Goal: Use online tool/utility

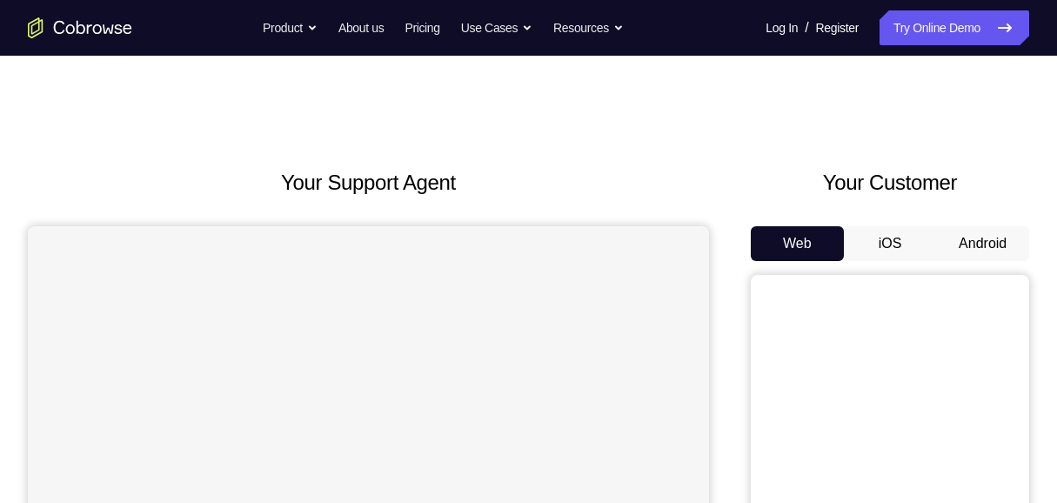
click at [1000, 240] on button "Android" at bounding box center [982, 243] width 93 height 35
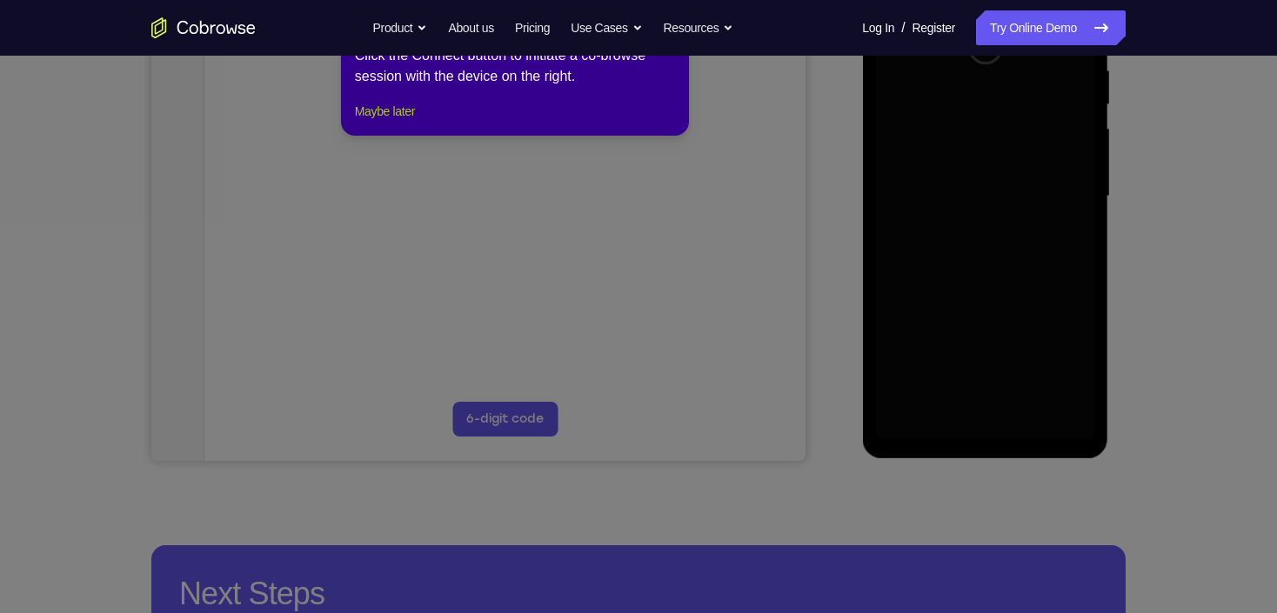
click at [381, 122] on button "Maybe later" at bounding box center [385, 111] width 60 height 21
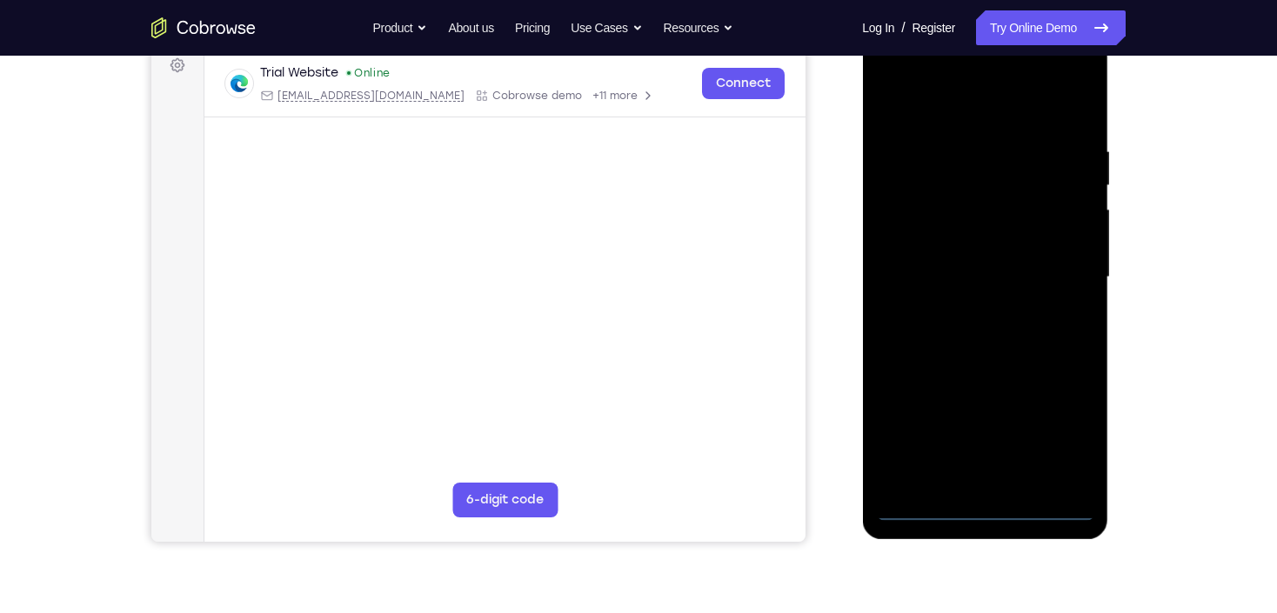
scroll to position [348, 0]
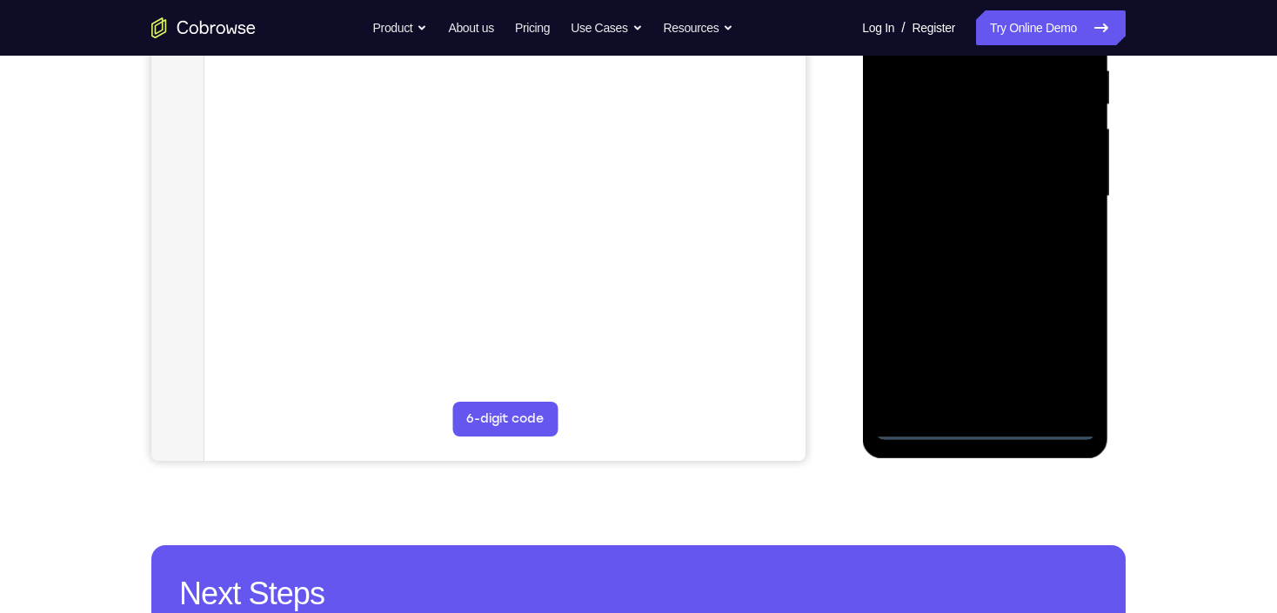
click at [977, 429] on div at bounding box center [984, 196] width 219 height 487
click at [992, 425] on div at bounding box center [984, 196] width 219 height 487
click at [986, 429] on div at bounding box center [984, 196] width 219 height 487
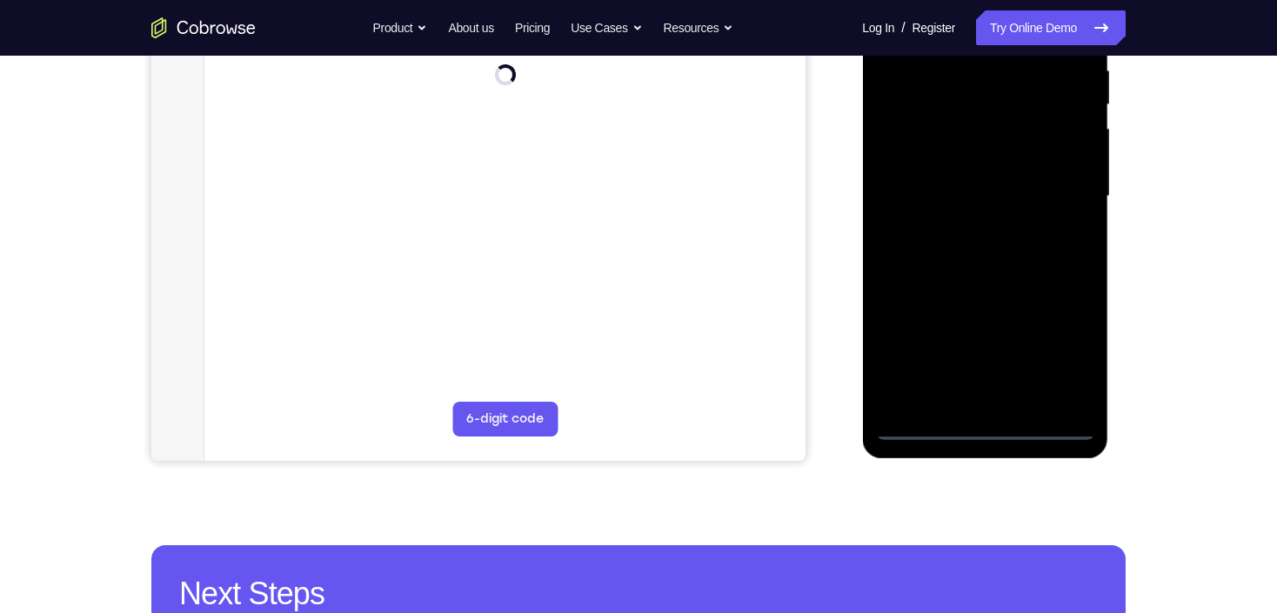
click at [986, 429] on div at bounding box center [984, 196] width 219 height 487
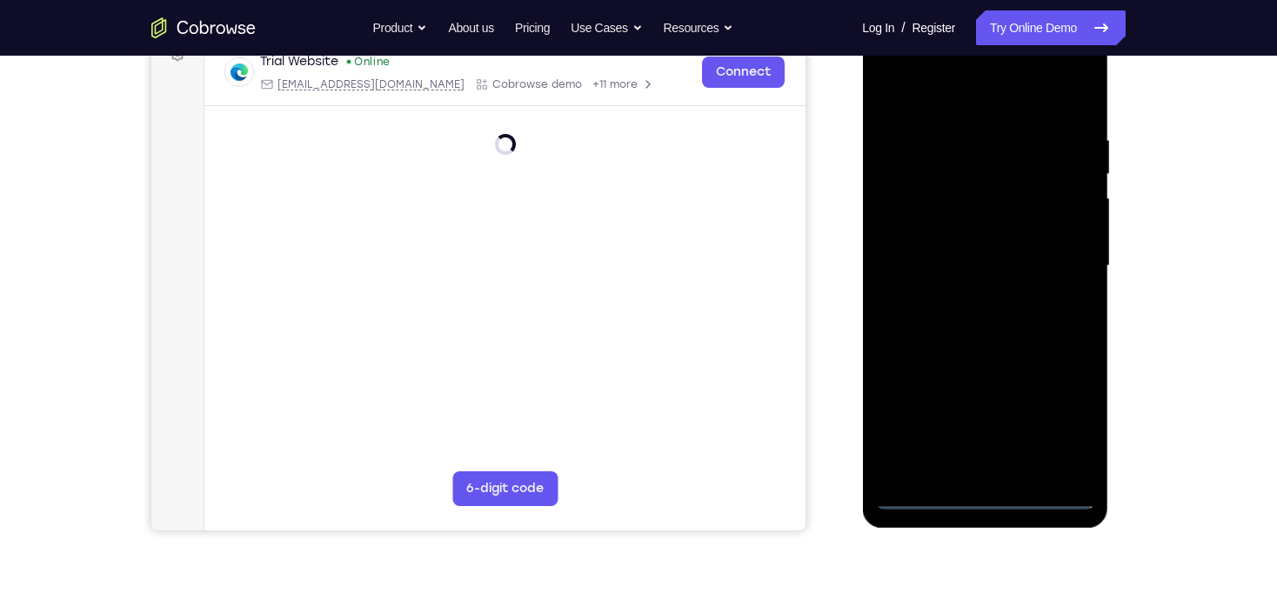
click at [991, 500] on div at bounding box center [984, 266] width 219 height 487
click at [1056, 430] on div at bounding box center [984, 266] width 219 height 487
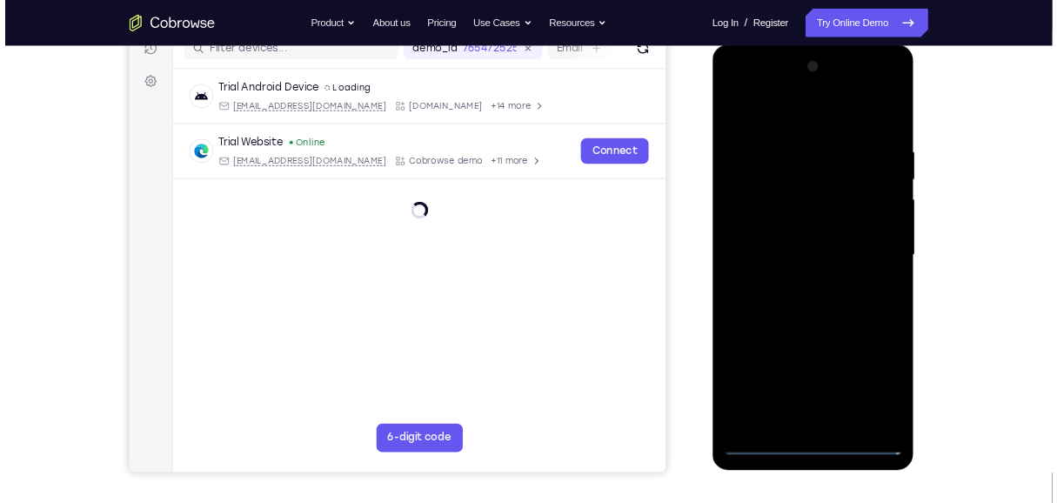
scroll to position [209, 0]
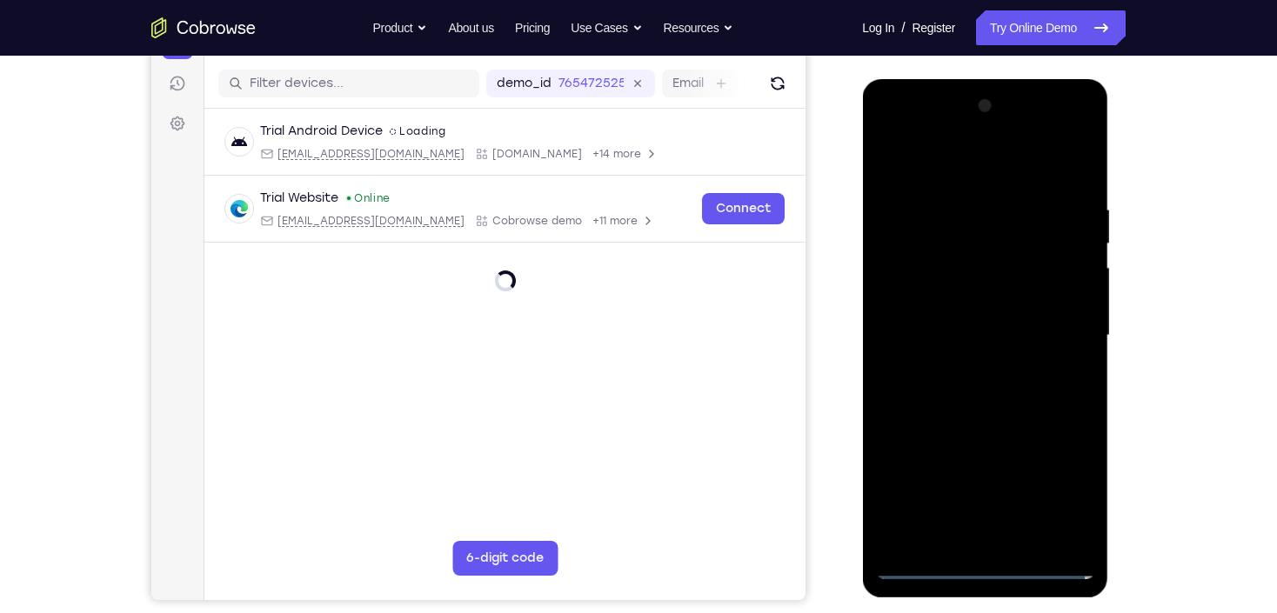
click at [1056, 486] on div at bounding box center [984, 335] width 219 height 487
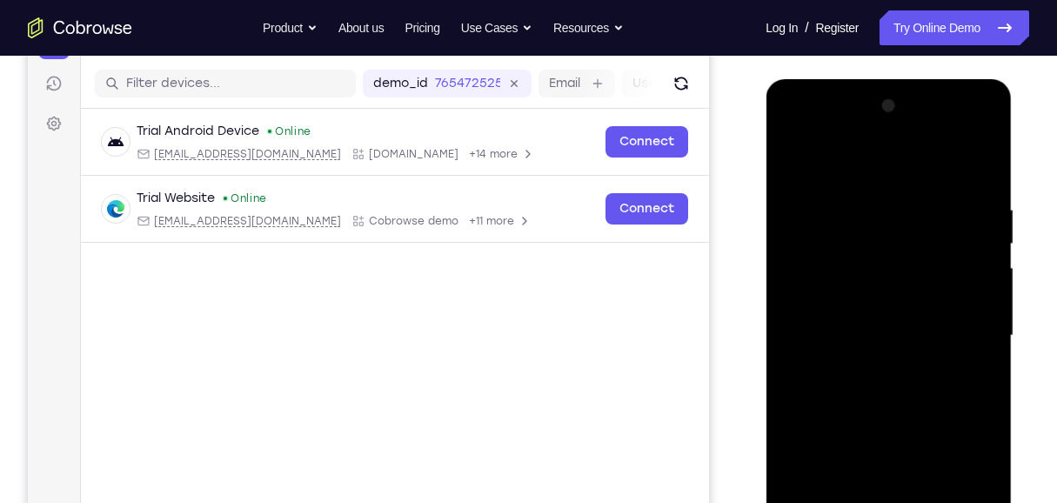
click at [861, 163] on div at bounding box center [888, 335] width 219 height 487
click at [965, 328] on div at bounding box center [888, 335] width 219 height 487
click at [878, 370] on div at bounding box center [888, 335] width 219 height 487
click at [906, 316] on div at bounding box center [888, 335] width 219 height 487
click at [851, 334] on div at bounding box center [888, 335] width 219 height 487
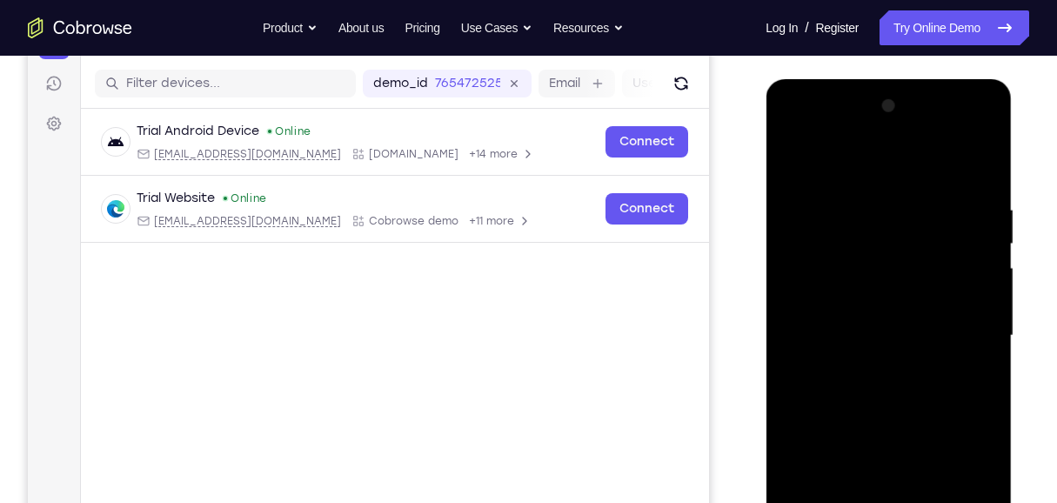
click at [896, 392] on div at bounding box center [888, 335] width 219 height 487
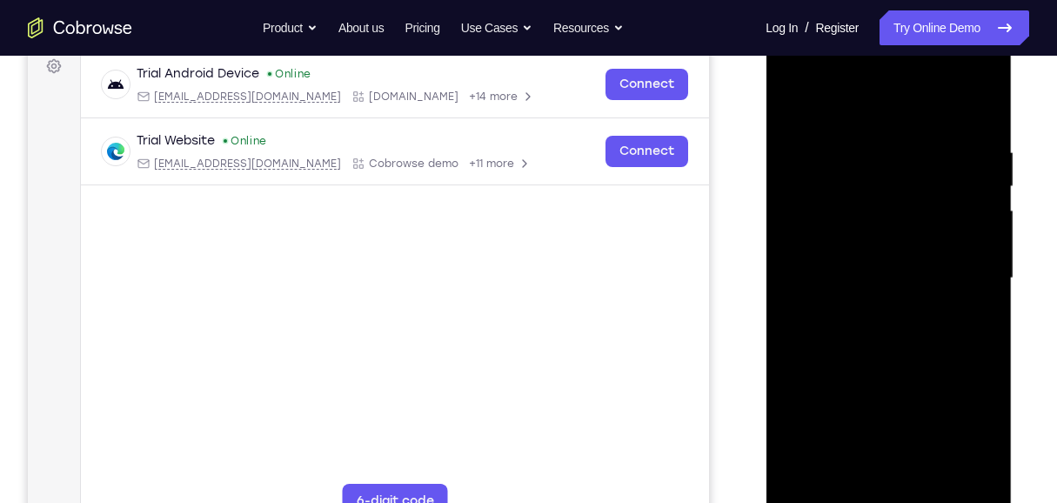
scroll to position [324, 0]
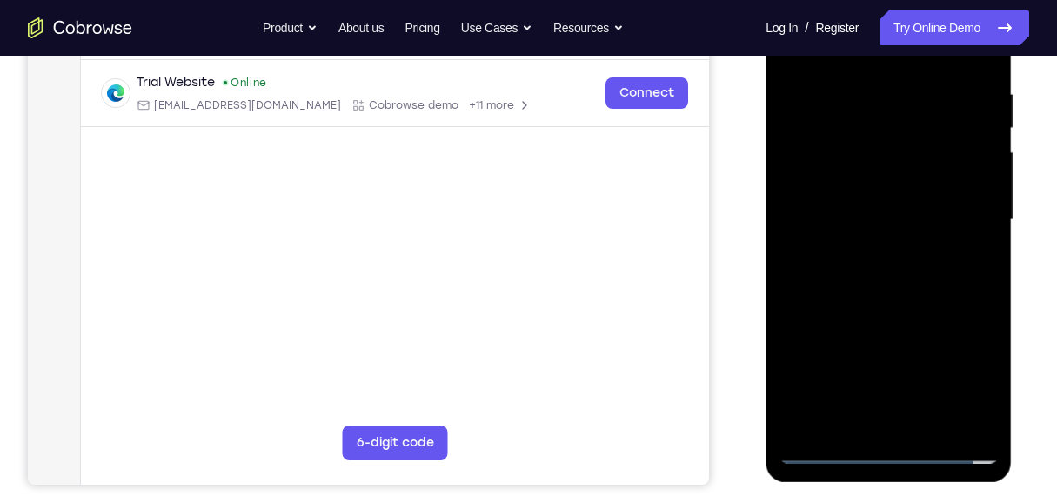
click at [907, 268] on div at bounding box center [888, 220] width 219 height 487
click at [904, 282] on div at bounding box center [888, 220] width 219 height 487
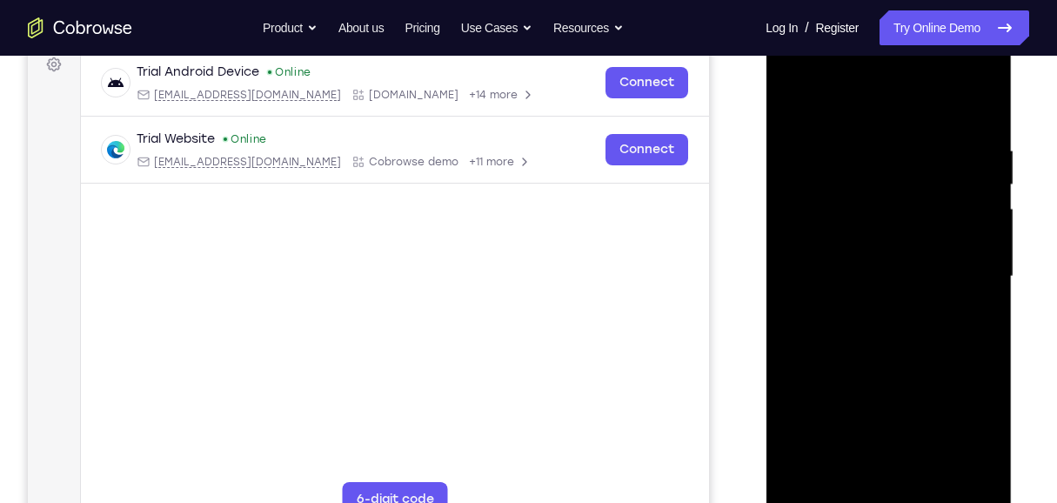
scroll to position [266, 0]
drag, startPoint x: 850, startPoint y: 104, endPoint x: 848, endPoint y: 72, distance: 32.2
click at [848, 72] on div at bounding box center [888, 278] width 219 height 487
click at [895, 344] on div at bounding box center [888, 278] width 219 height 487
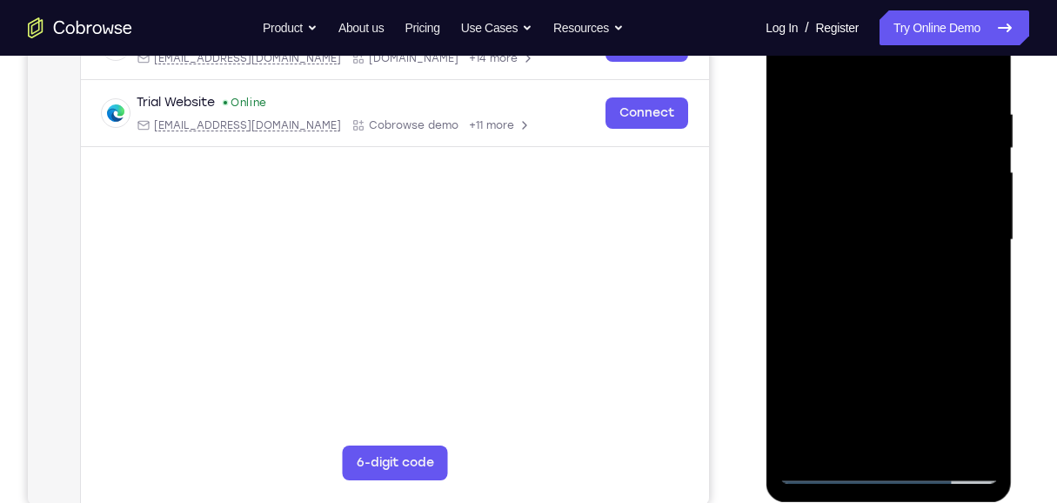
scroll to position [324, 0]
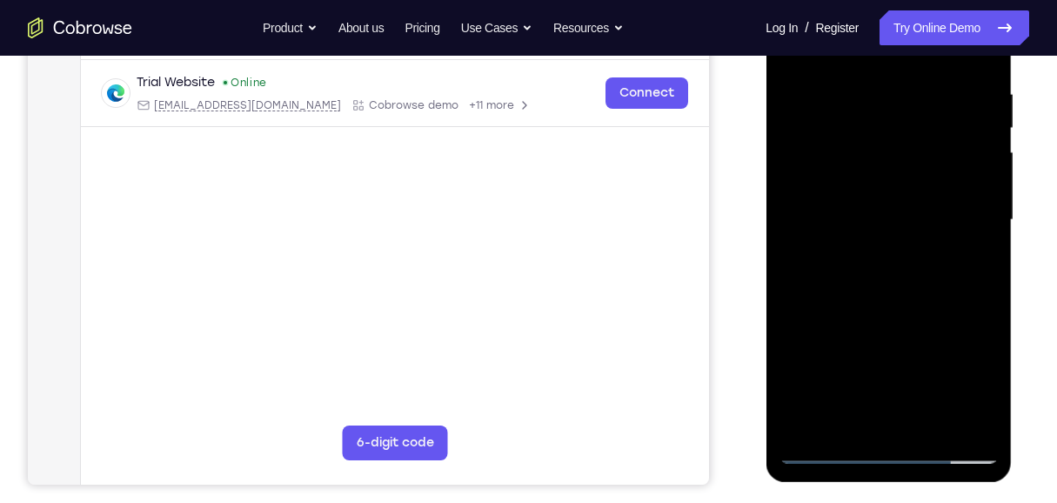
drag, startPoint x: 934, startPoint y: 294, endPoint x: 921, endPoint y: 144, distance: 151.1
click at [921, 144] on div at bounding box center [888, 220] width 219 height 487
drag, startPoint x: 933, startPoint y: 264, endPoint x: 930, endPoint y: 144, distance: 120.1
click at [930, 144] on div at bounding box center [888, 220] width 219 height 487
drag, startPoint x: 928, startPoint y: 322, endPoint x: 888, endPoint y: 93, distance: 232.3
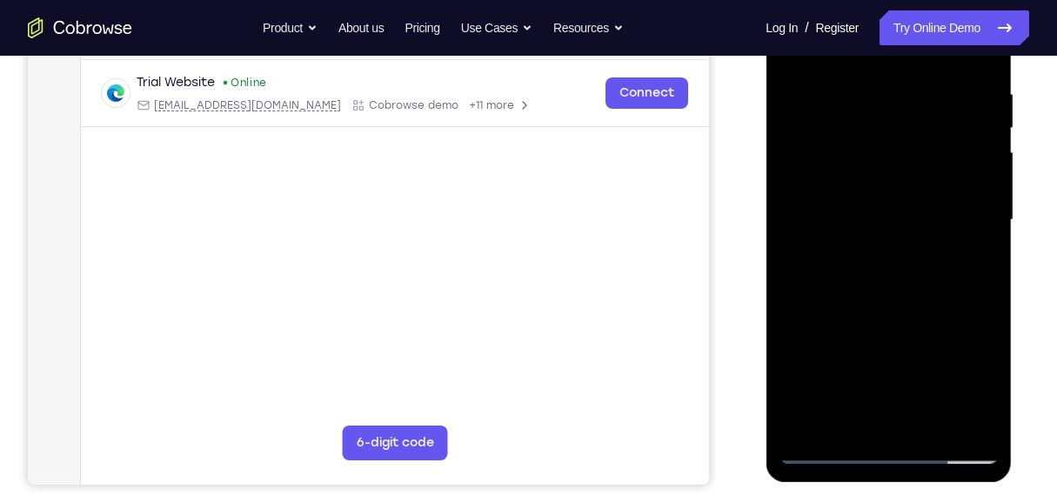
click at [888, 93] on div at bounding box center [888, 220] width 219 height 487
drag, startPoint x: 900, startPoint y: 136, endPoint x: 914, endPoint y: 301, distance: 165.9
click at [914, 301] on div at bounding box center [888, 220] width 219 height 487
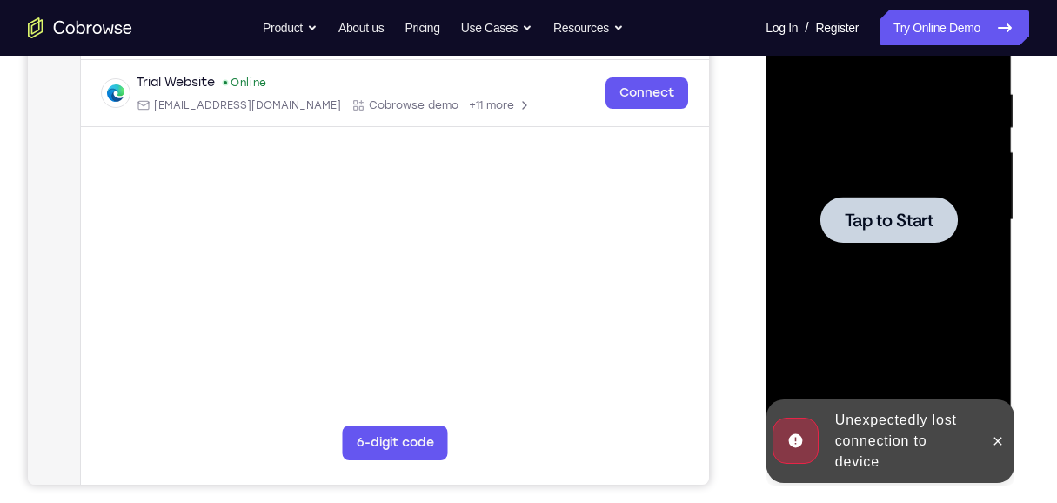
drag, startPoint x: 917, startPoint y: 197, endPoint x: 909, endPoint y: 294, distance: 97.7
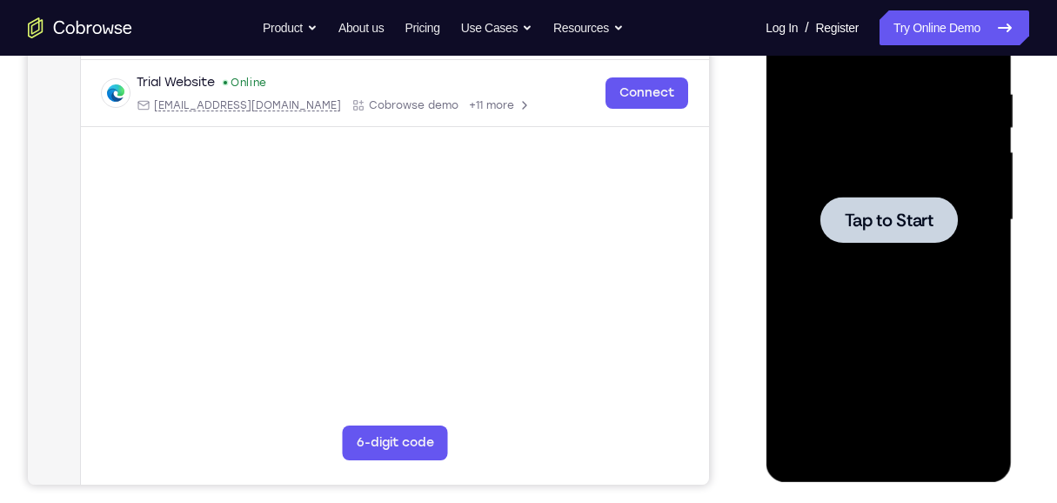
click at [963, 221] on div at bounding box center [888, 220] width 219 height 487
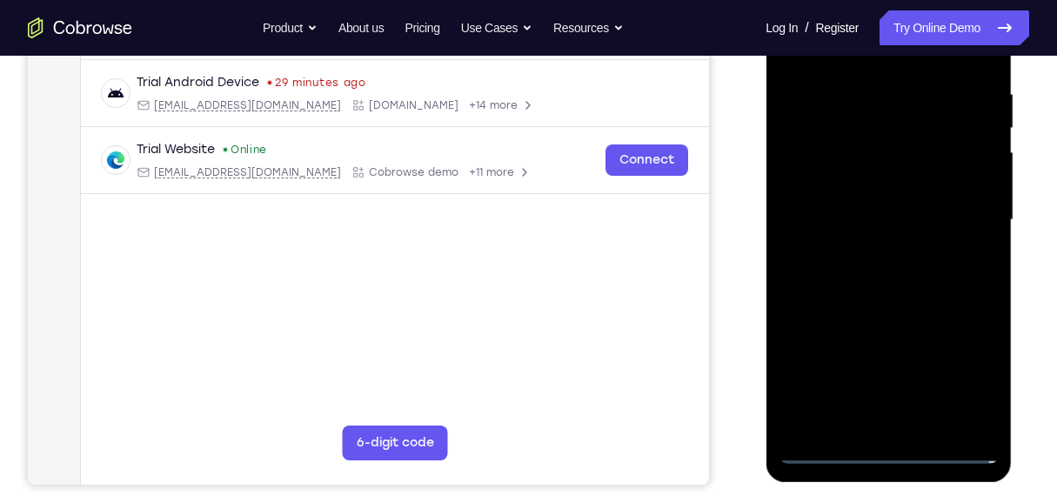
click at [895, 454] on div at bounding box center [888, 220] width 219 height 487
click at [891, 454] on div at bounding box center [888, 220] width 219 height 487
click at [883, 455] on div at bounding box center [888, 220] width 219 height 487
click at [977, 374] on div at bounding box center [888, 220] width 219 height 487
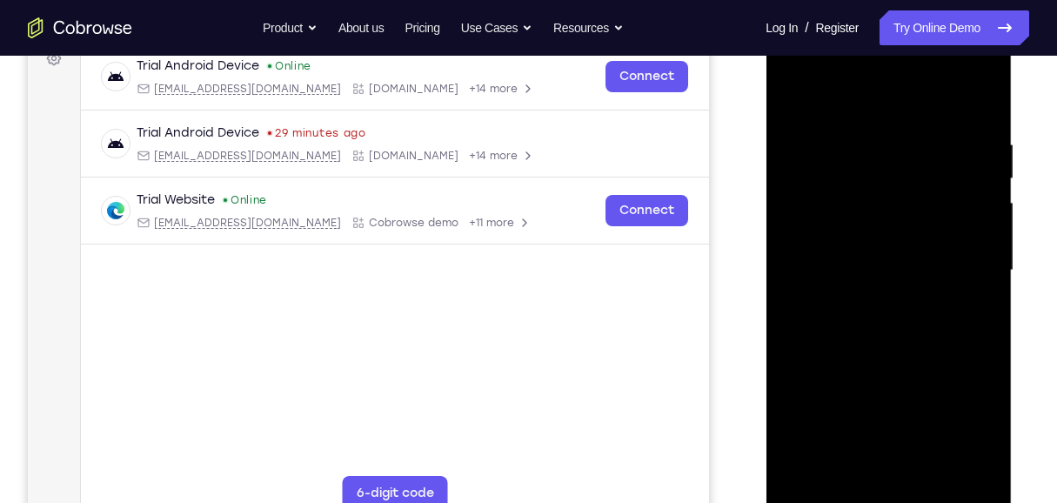
scroll to position [209, 0]
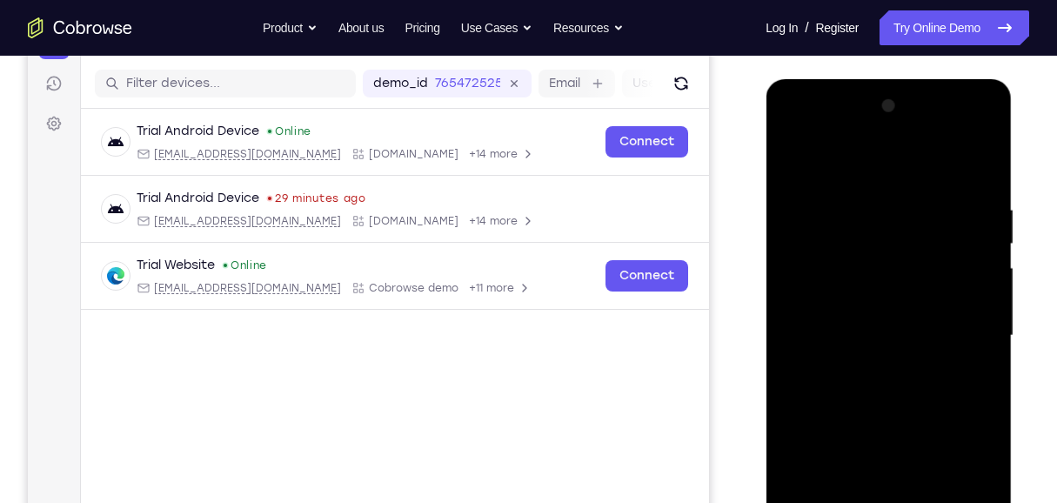
click at [846, 153] on div at bounding box center [888, 335] width 219 height 487
drag, startPoint x: 958, startPoint y: 323, endPoint x: 1494, endPoint y: 216, distance: 547.3
click at [958, 323] on div at bounding box center [888, 335] width 219 height 487
click at [867, 365] on div at bounding box center [888, 335] width 219 height 487
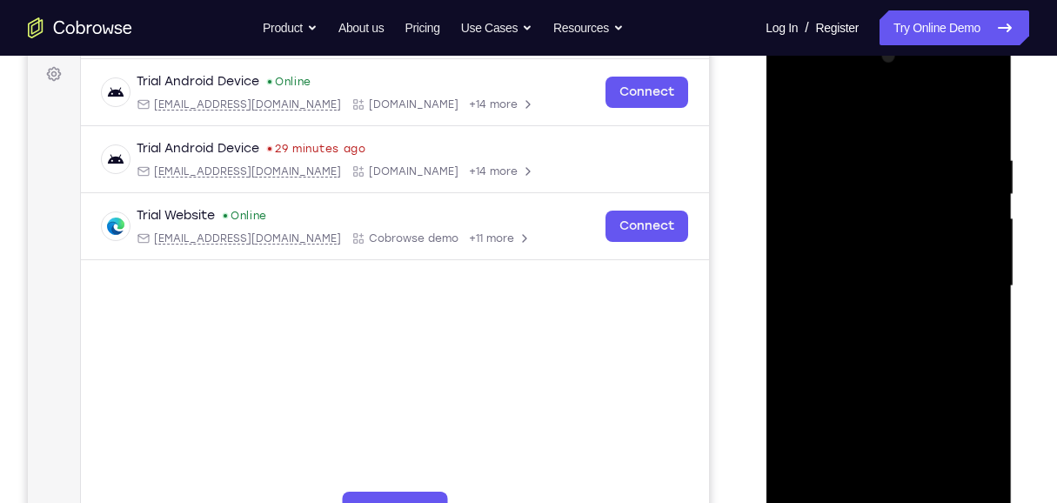
scroll to position [324, 0]
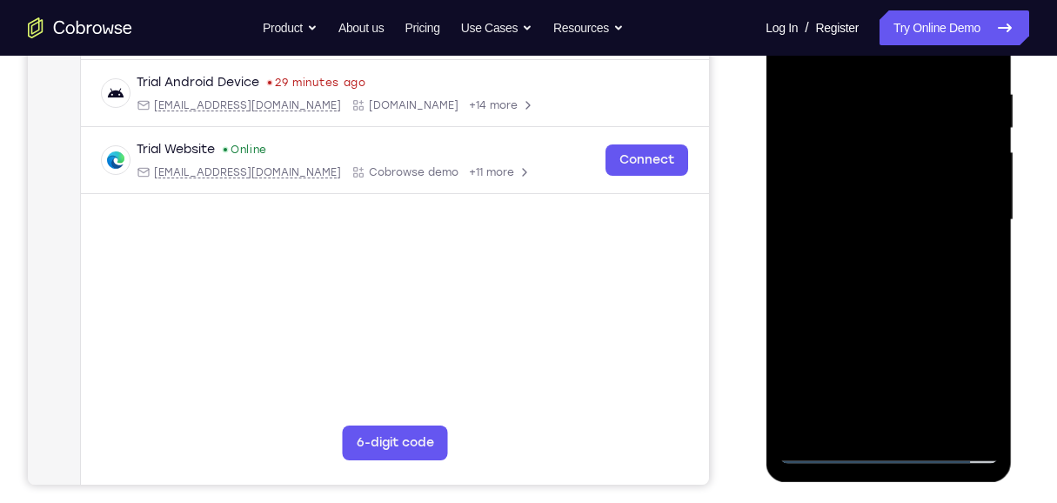
click at [857, 204] on div at bounding box center [888, 220] width 219 height 487
click at [968, 184] on div at bounding box center [888, 220] width 219 height 487
click at [975, 184] on div at bounding box center [888, 220] width 219 height 487
click at [933, 222] on div at bounding box center [888, 220] width 219 height 487
click at [933, 223] on div at bounding box center [888, 220] width 219 height 487
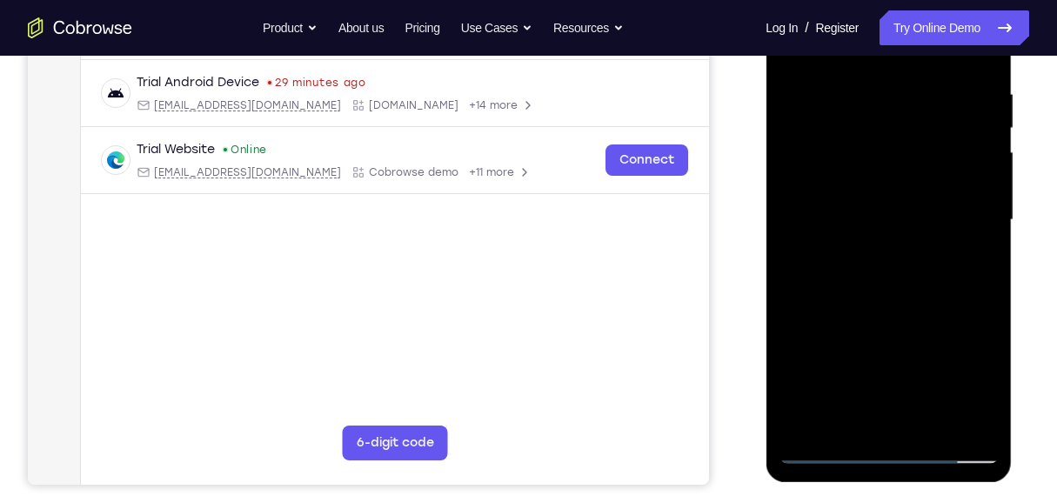
click at [906, 287] on div at bounding box center [888, 220] width 219 height 487
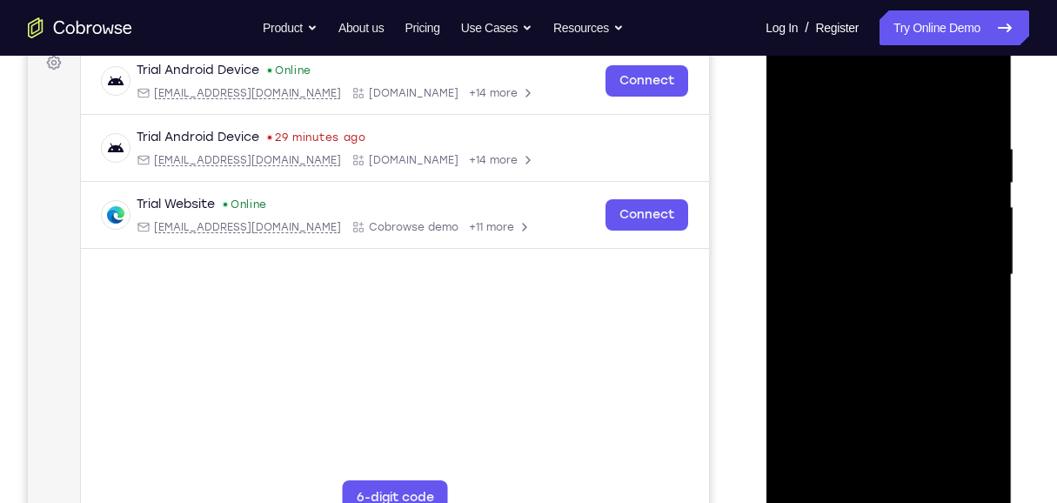
scroll to position [266, 0]
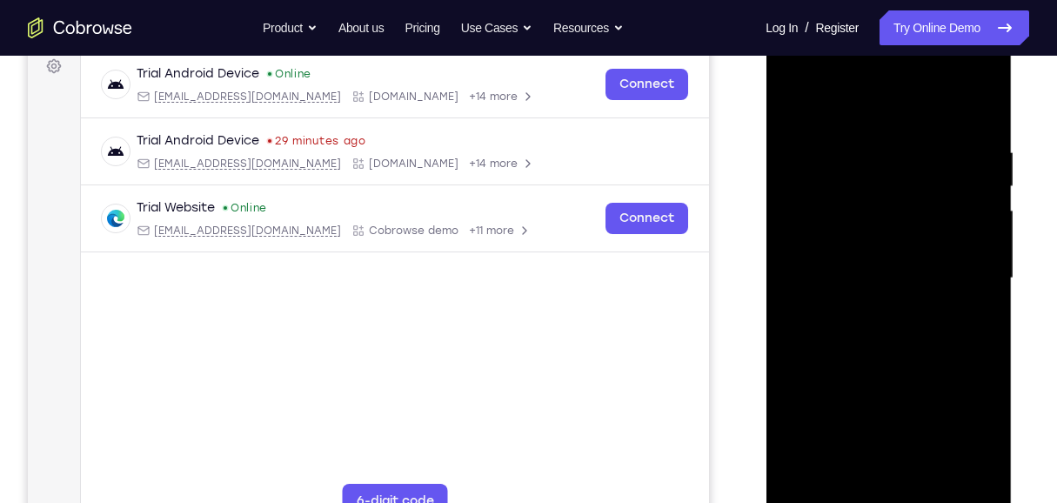
click at [916, 150] on div at bounding box center [888, 278] width 219 height 487
drag, startPoint x: 888, startPoint y: 117, endPoint x: 885, endPoint y: 82, distance: 35.8
click at [885, 82] on div at bounding box center [888, 278] width 219 height 487
click at [975, 478] on div at bounding box center [888, 278] width 219 height 487
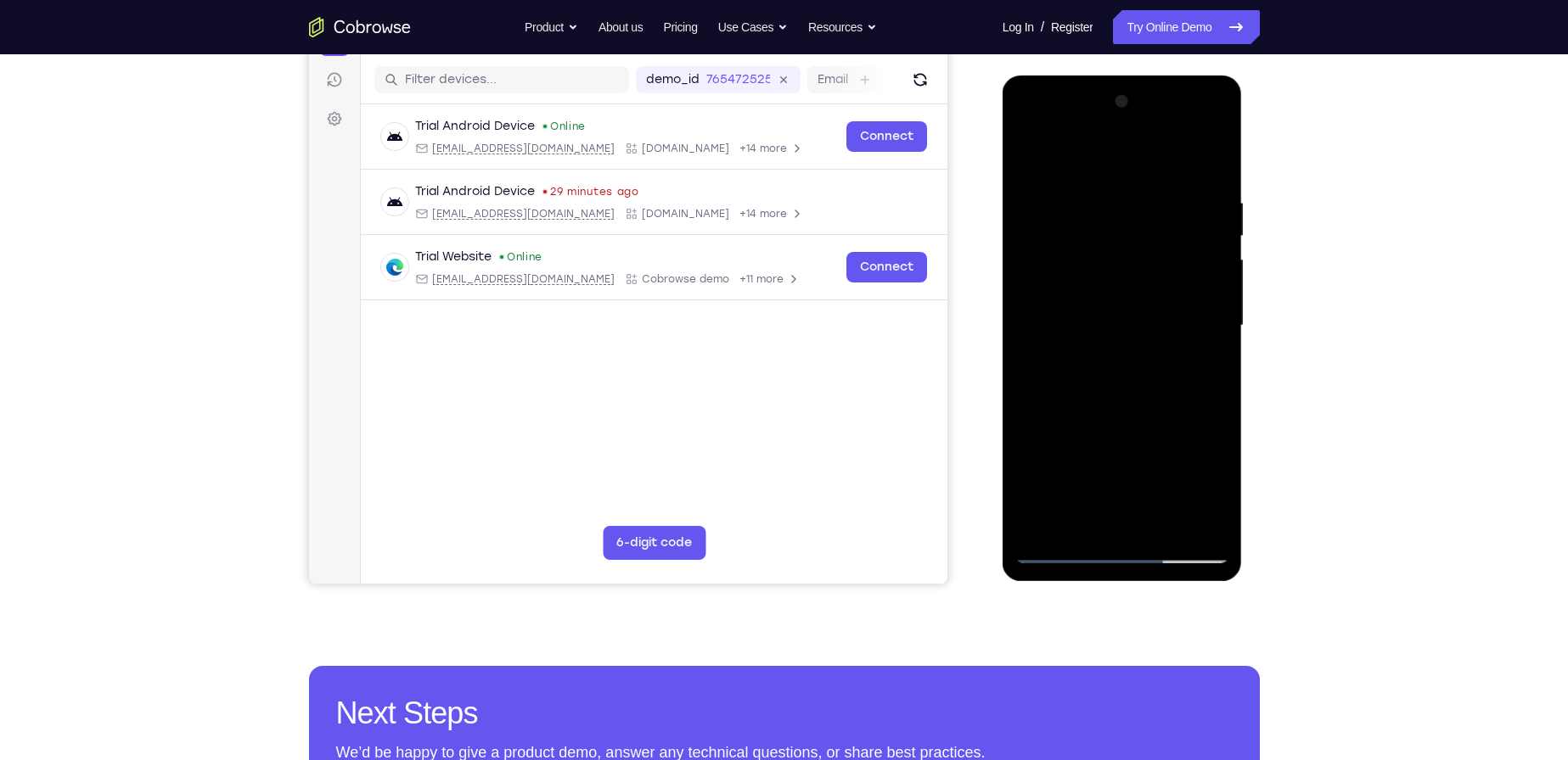
scroll to position [175, 0]
